Goal: Find specific page/section: Find specific page/section

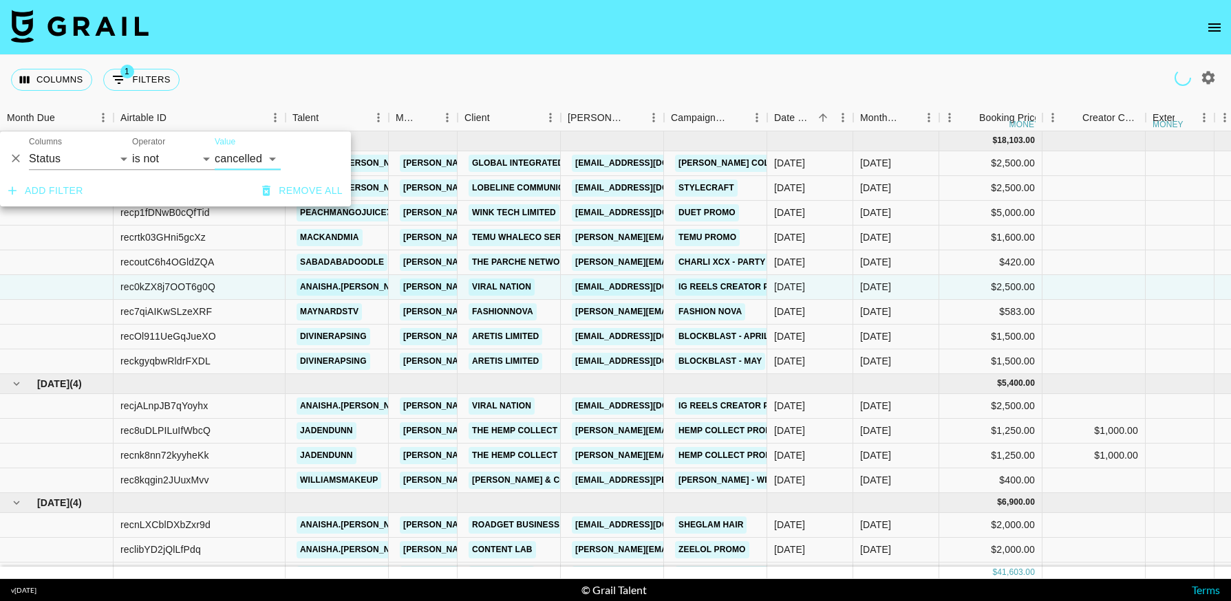
select select "status"
select select "not"
select select "cancelled"
click at [15, 156] on icon "Delete" at bounding box center [16, 159] width 14 height 14
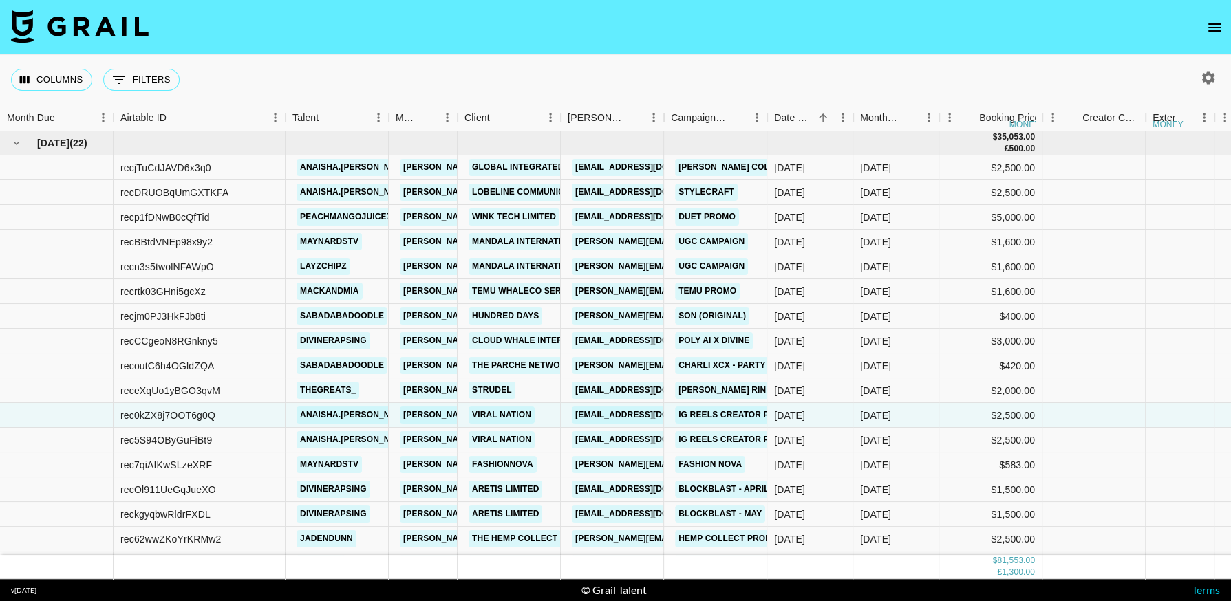
click at [400, 87] on div "Columns 0 Filters + Booking" at bounding box center [615, 80] width 1231 height 50
click at [377, 116] on icon "Menu" at bounding box center [379, 118] width 14 height 14
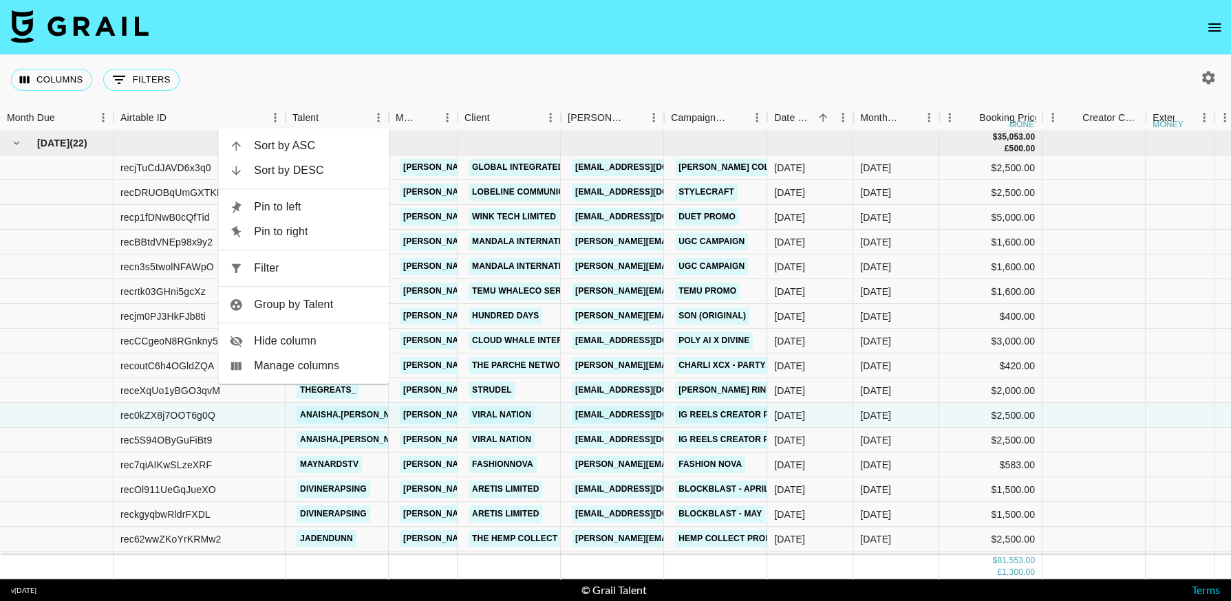
click at [318, 272] on span "Filter" at bounding box center [316, 268] width 124 height 17
select select "talentName"
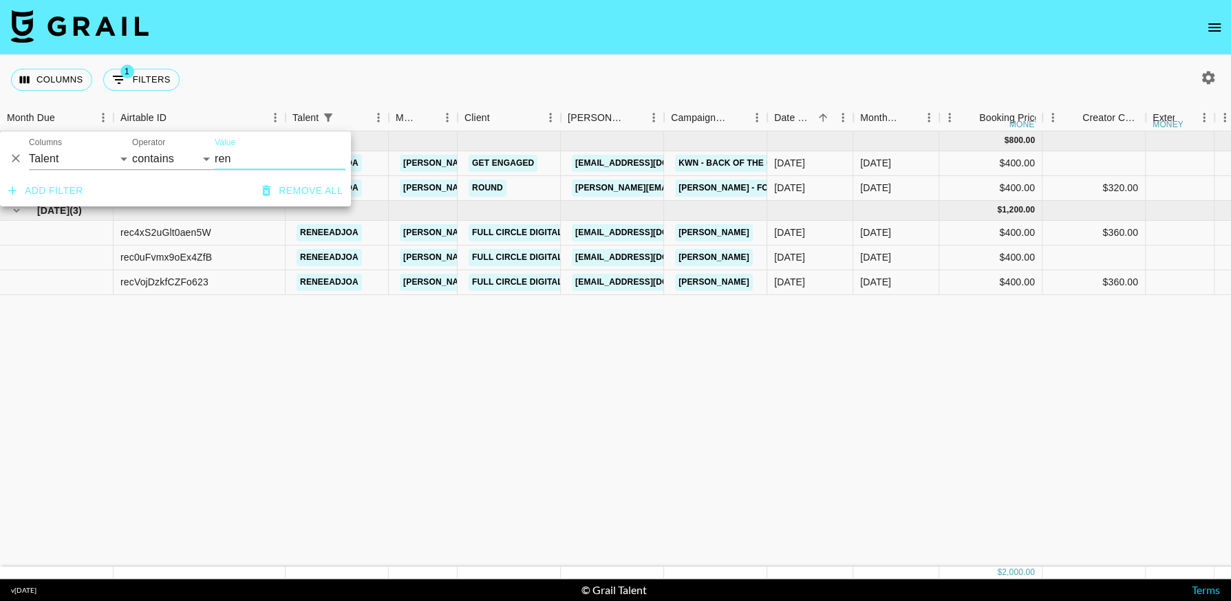
type input "ren"
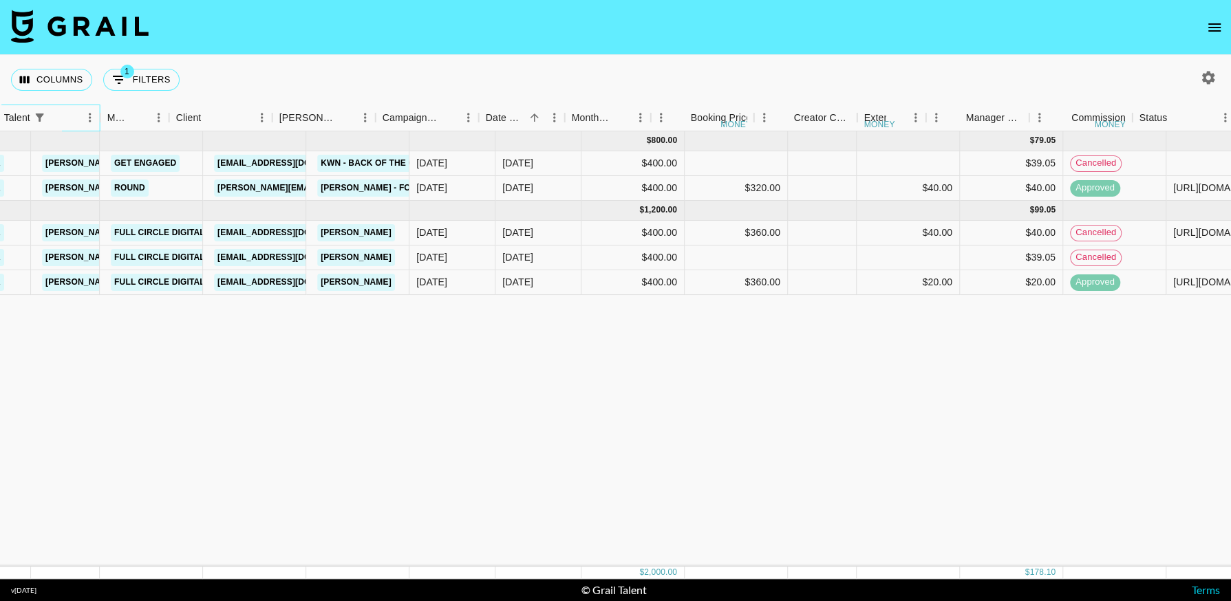
scroll to position [0, 275]
